Goal: Navigation & Orientation: Find specific page/section

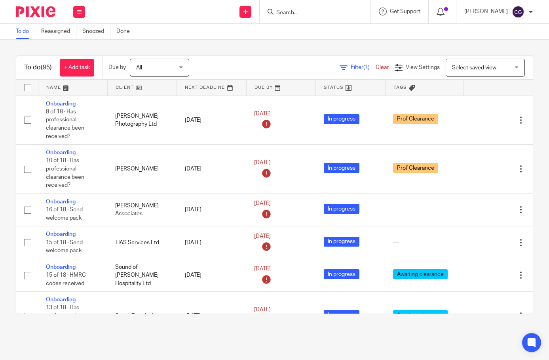
scroll to position [1248, 0]
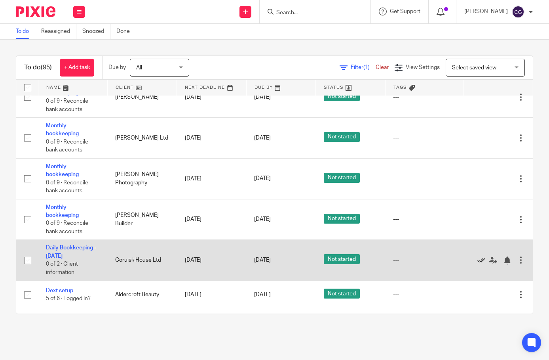
click at [481, 256] on icon at bounding box center [481, 260] width 8 height 8
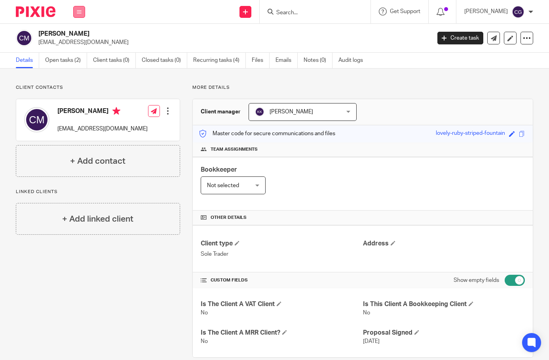
click at [78, 15] on button at bounding box center [79, 12] width 12 height 12
click at [73, 34] on link "Work" at bounding box center [74, 37] width 13 height 6
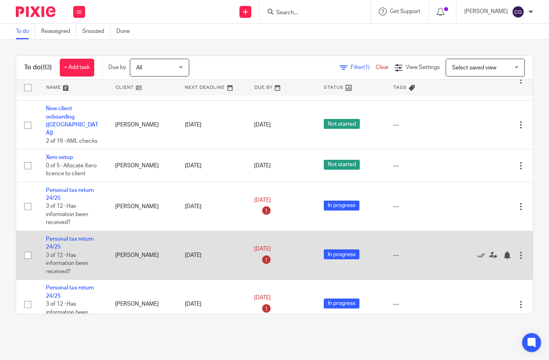
scroll to position [1573, 0]
